Goal: Connect with others: Connect with others

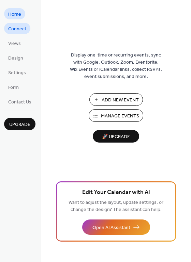
click at [18, 32] on span "Connect" at bounding box center [17, 29] width 18 height 7
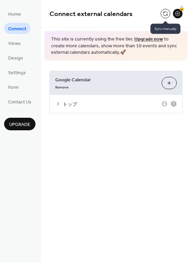
click at [166, 14] on button at bounding box center [165, 14] width 10 height 10
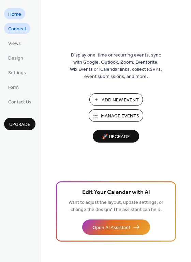
click at [20, 28] on span "Connect" at bounding box center [17, 29] width 18 height 7
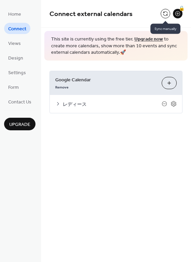
click at [163, 14] on button at bounding box center [165, 14] width 10 height 10
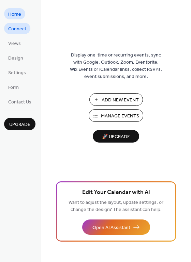
click at [16, 27] on span "Connect" at bounding box center [17, 29] width 18 height 7
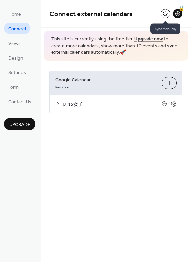
click at [164, 13] on button at bounding box center [165, 14] width 10 height 10
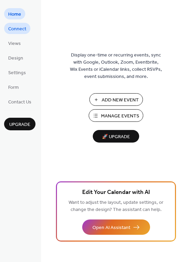
click at [15, 27] on span "Connect" at bounding box center [17, 29] width 18 height 7
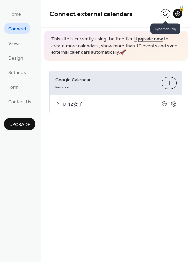
click at [164, 11] on button at bounding box center [165, 14] width 10 height 10
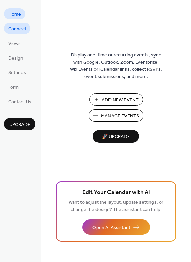
click at [17, 28] on span "Connect" at bounding box center [17, 29] width 18 height 7
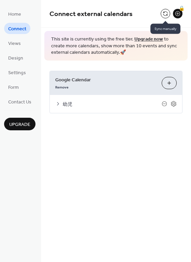
click at [164, 12] on button at bounding box center [165, 14] width 10 height 10
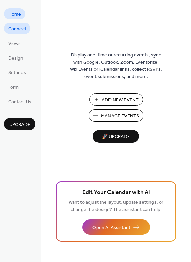
click at [23, 27] on span "Connect" at bounding box center [17, 29] width 18 height 7
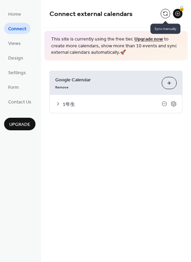
click at [165, 13] on button at bounding box center [165, 14] width 10 height 10
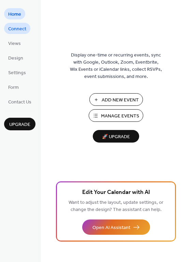
click at [19, 27] on span "Connect" at bounding box center [17, 29] width 18 height 7
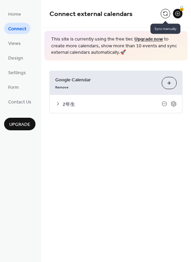
click at [164, 12] on button at bounding box center [165, 14] width 10 height 10
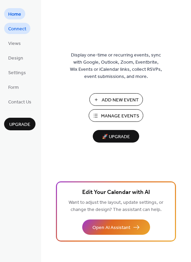
click at [26, 30] on span "Connect" at bounding box center [17, 29] width 18 height 7
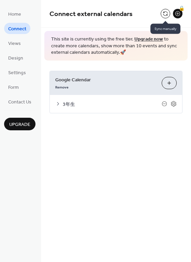
click at [165, 14] on button at bounding box center [165, 14] width 10 height 10
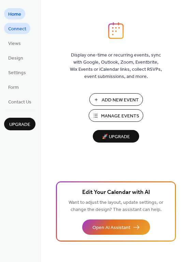
click at [14, 30] on span "Connect" at bounding box center [17, 29] width 18 height 7
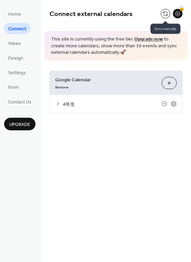
click at [163, 13] on button at bounding box center [165, 14] width 10 height 10
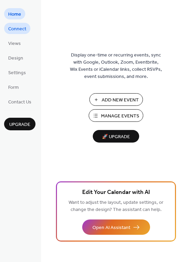
click at [19, 27] on span "Connect" at bounding box center [17, 29] width 18 height 7
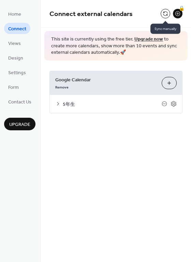
click at [164, 11] on button at bounding box center [165, 14] width 10 height 10
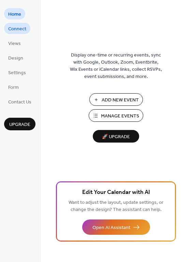
click at [19, 29] on span "Connect" at bounding box center [17, 29] width 18 height 7
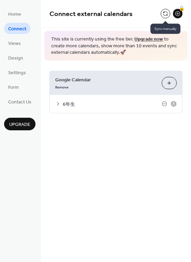
click at [165, 12] on button at bounding box center [165, 14] width 10 height 10
